Goal: Navigation & Orientation: Find specific page/section

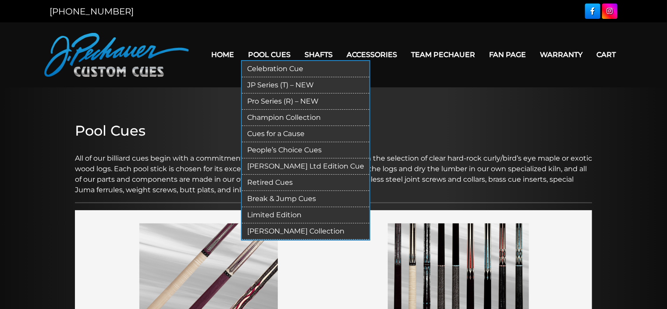
click at [267, 54] on link "Pool Cues" at bounding box center [269, 54] width 57 height 22
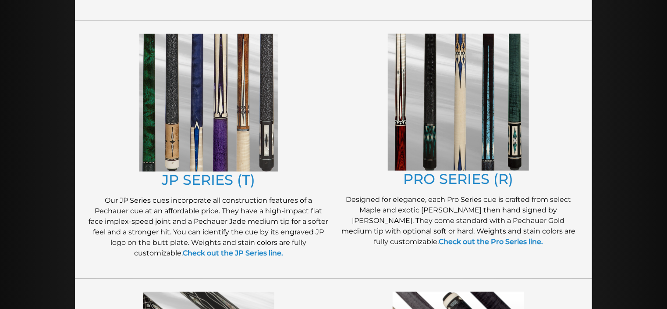
scroll to position [442, 0]
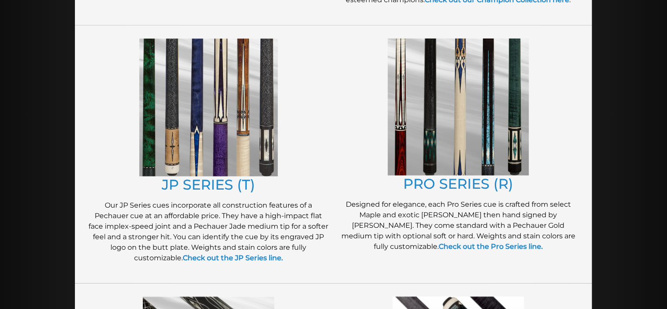
click at [219, 131] on img at bounding box center [208, 108] width 138 height 138
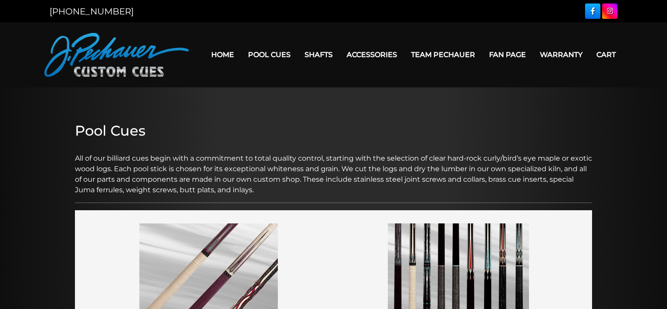
scroll to position [442, 0]
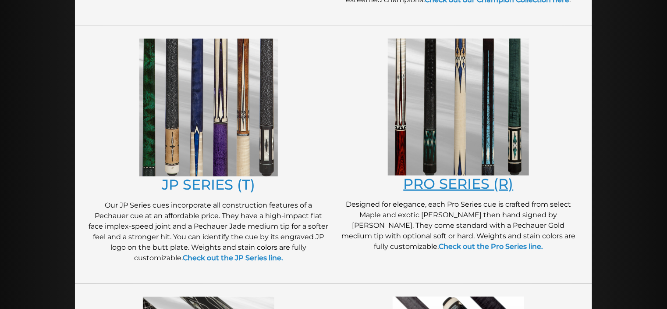
click at [433, 183] on link "PRO SERIES (R)" at bounding box center [459, 183] width 110 height 17
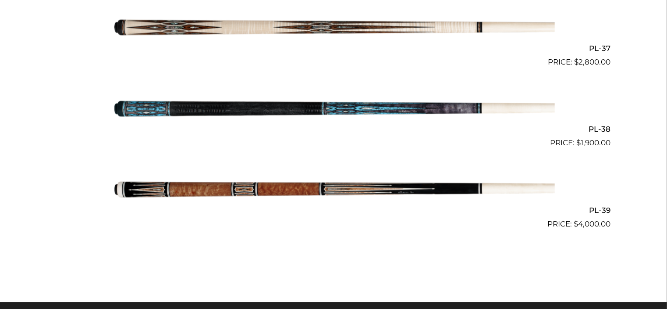
scroll to position [2426, 0]
